Goal: Browse casually

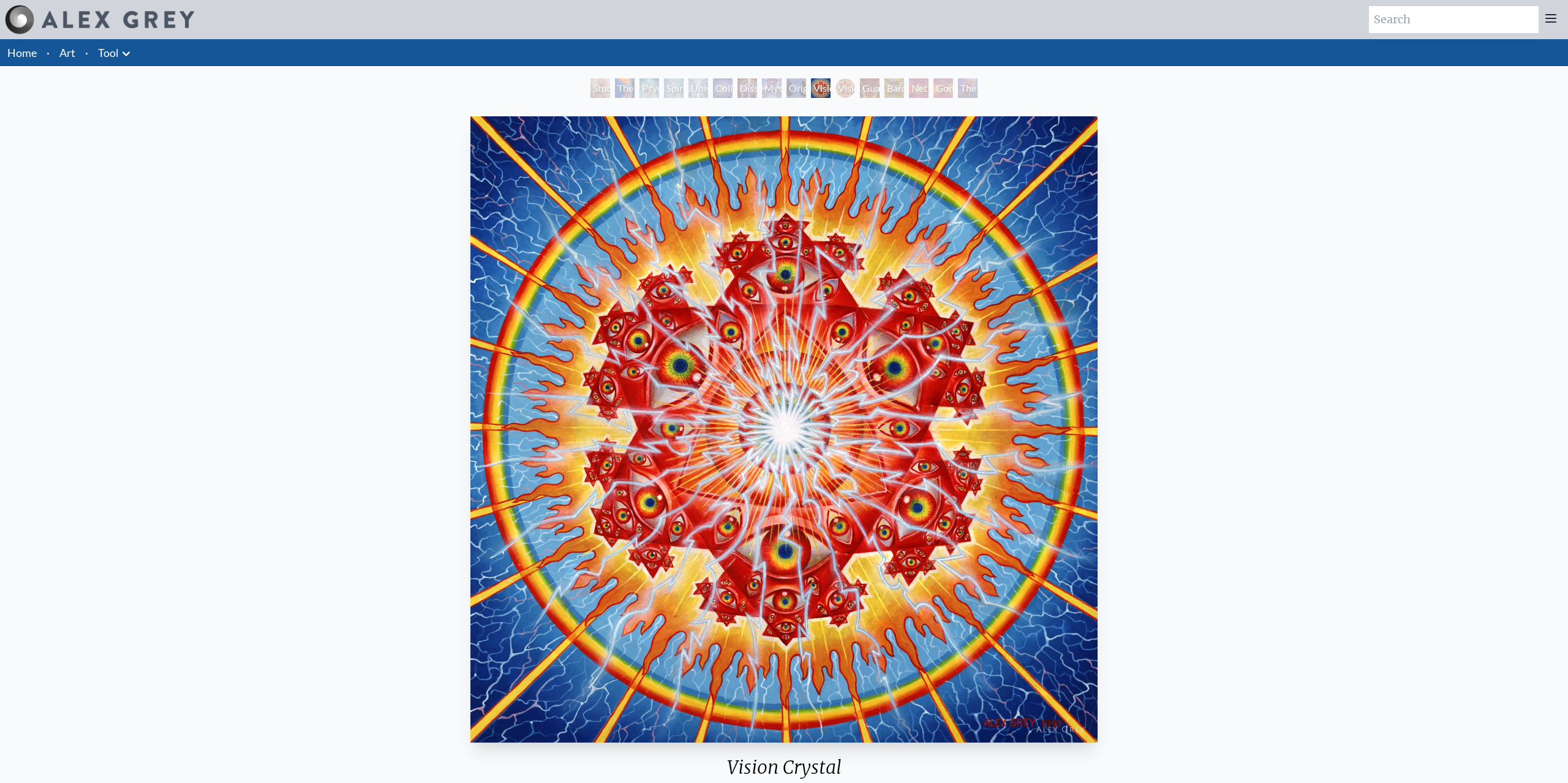
click at [750, 319] on img "10 / 16" at bounding box center [784, 429] width 627 height 626
click at [798, 86] on div "Original Face" at bounding box center [796, 88] width 19 height 19
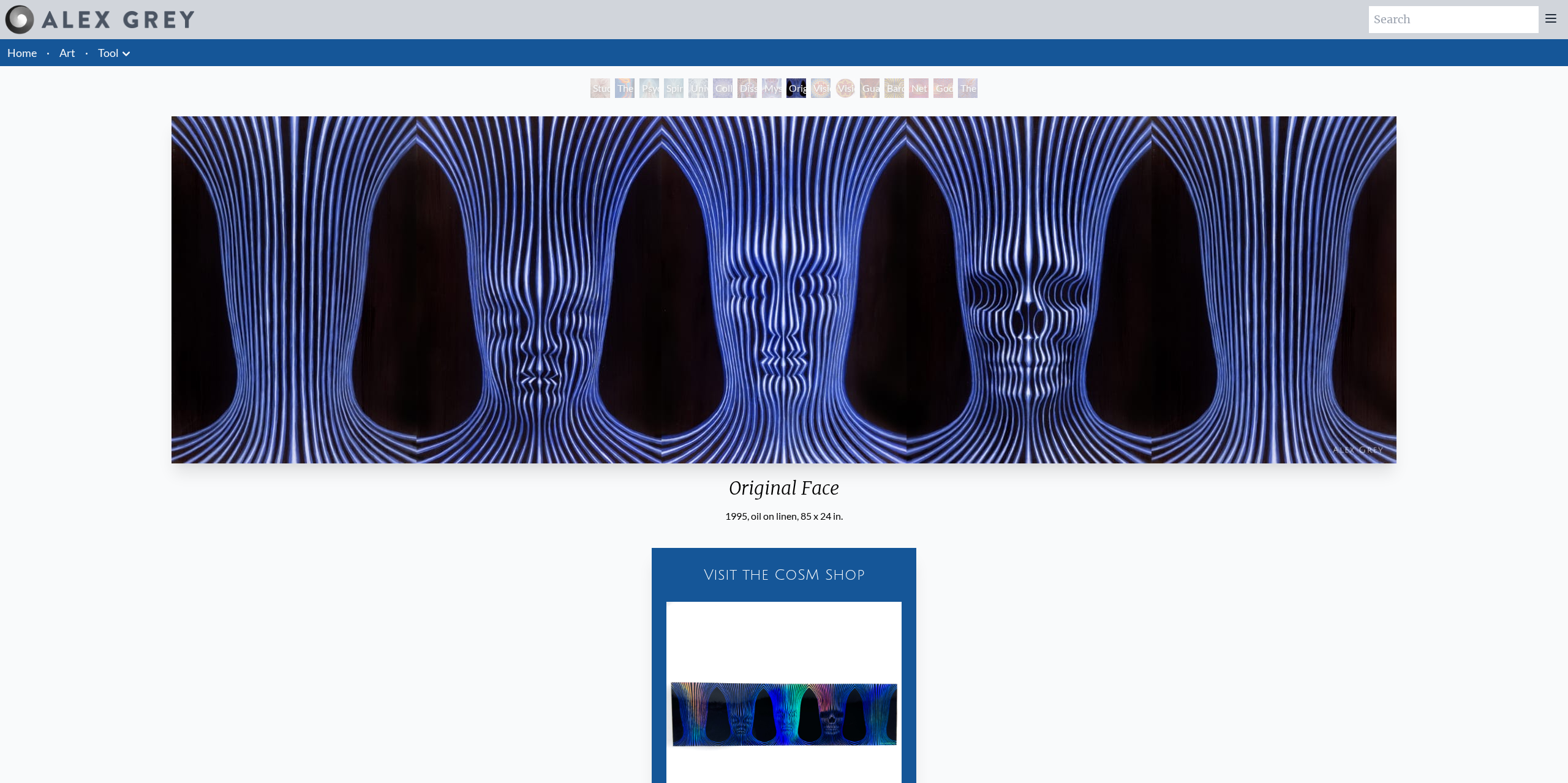
click at [743, 90] on div "Dissectional Art for Tool's Lateralus CD" at bounding box center [747, 88] width 19 height 19
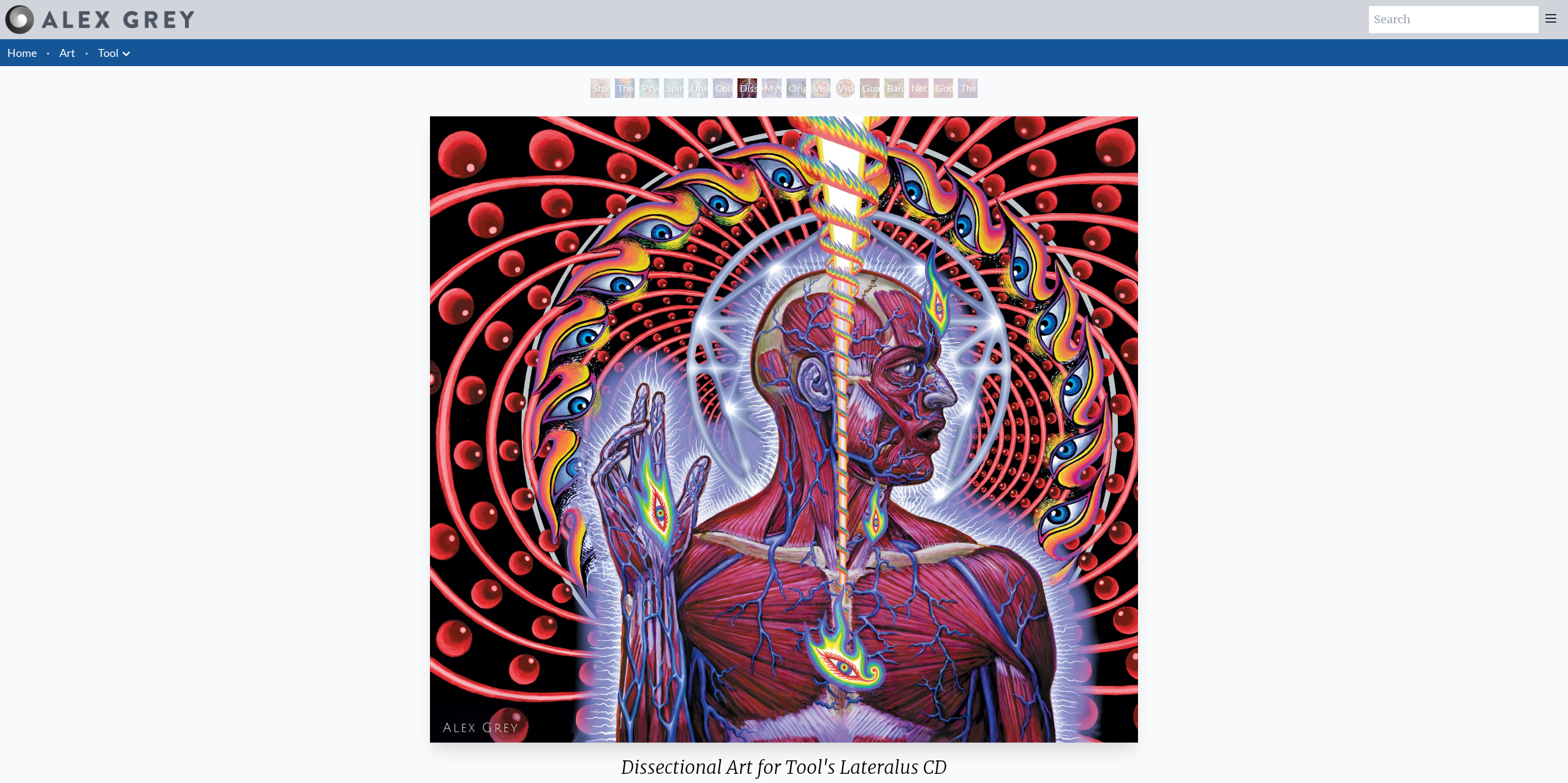
click at [973, 92] on div "The Great Turn" at bounding box center [968, 88] width 19 height 19
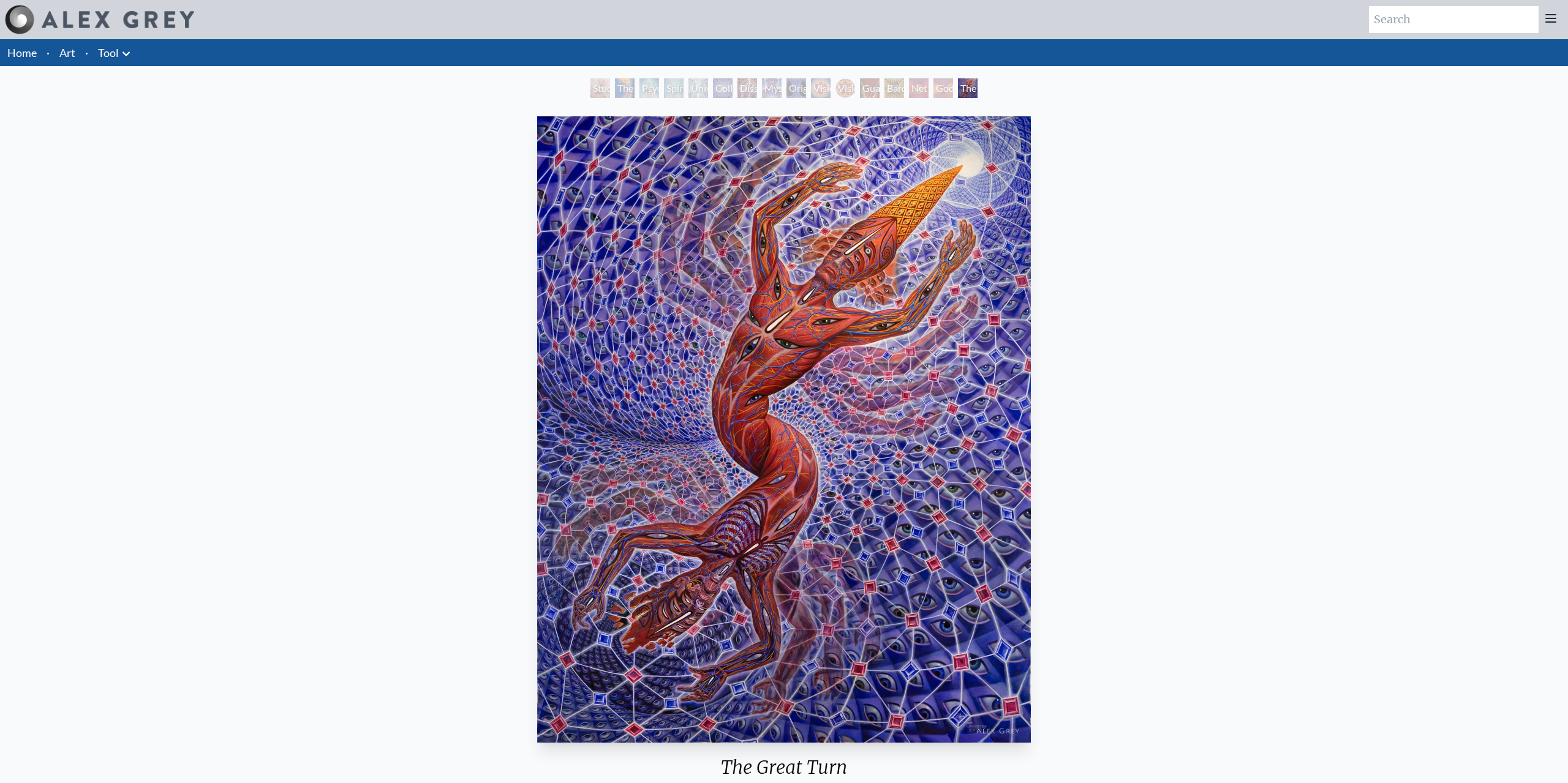
click at [958, 86] on div "The Great Turn" at bounding box center [968, 88] width 19 height 19
click at [933, 87] on div "Godself" at bounding box center [943, 88] width 19 height 19
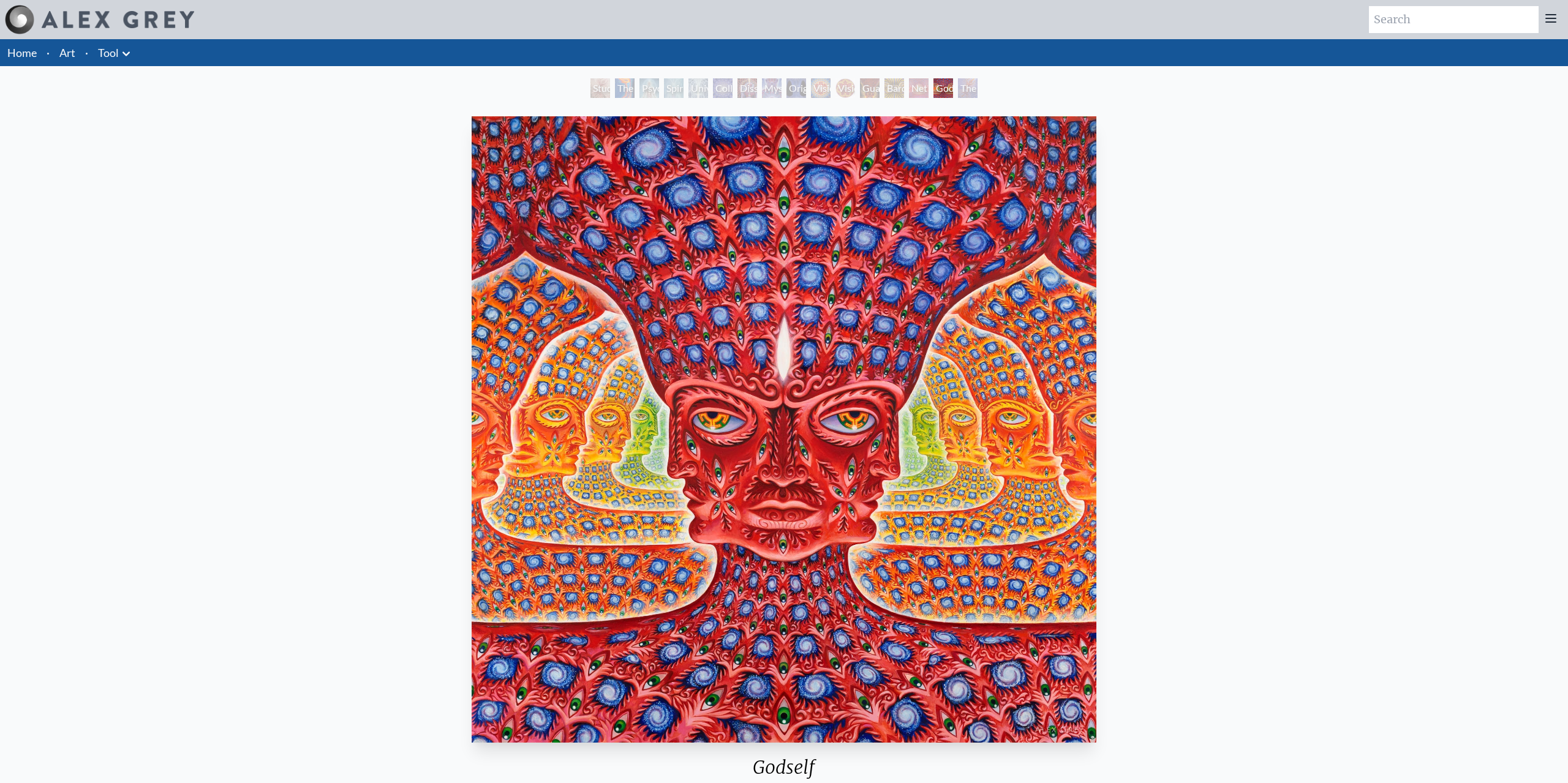
click at [909, 92] on div "Net of Being" at bounding box center [918, 88] width 19 height 19
